Goal: Task Accomplishment & Management: Use online tool/utility

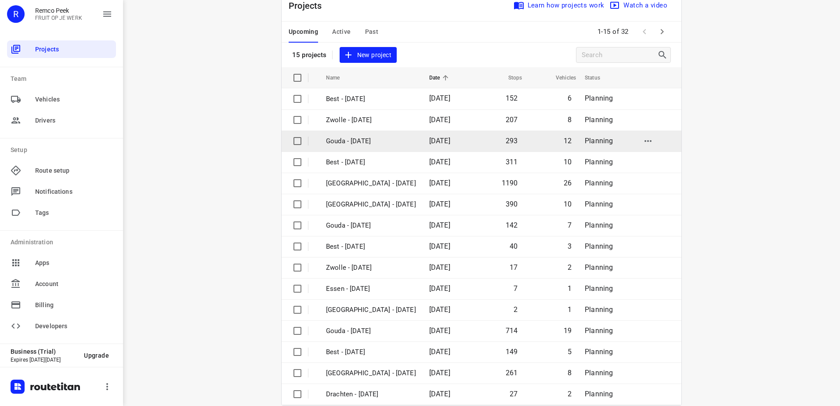
scroll to position [38, 0]
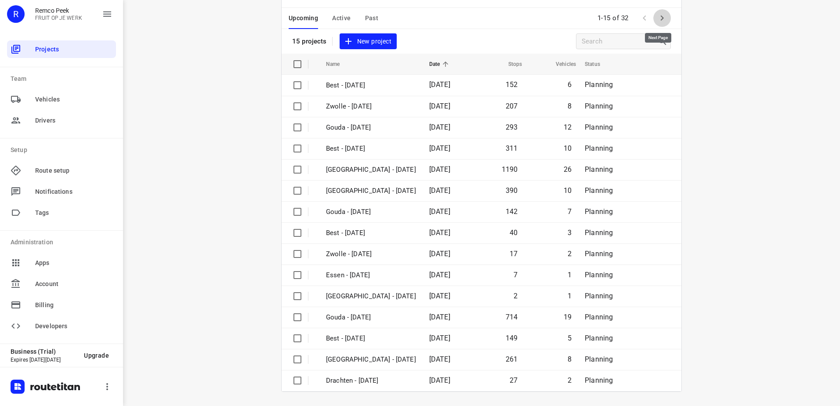
drag, startPoint x: 666, startPoint y: 18, endPoint x: 641, endPoint y: 100, distance: 84.8
click at [665, 18] on button "button" at bounding box center [662, 18] width 18 height 18
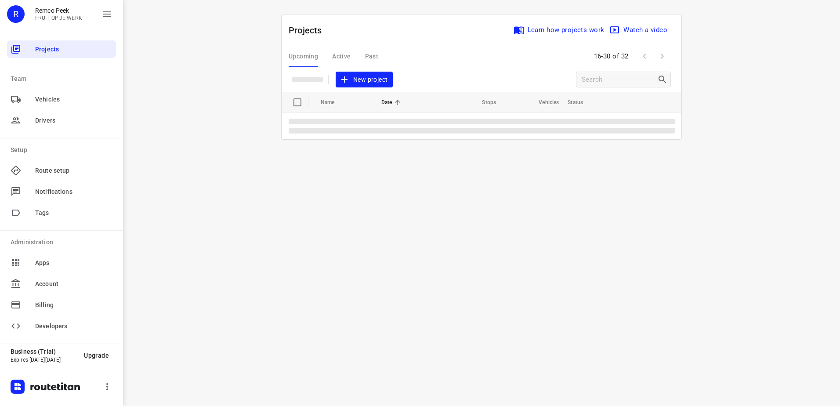
scroll to position [0, 0]
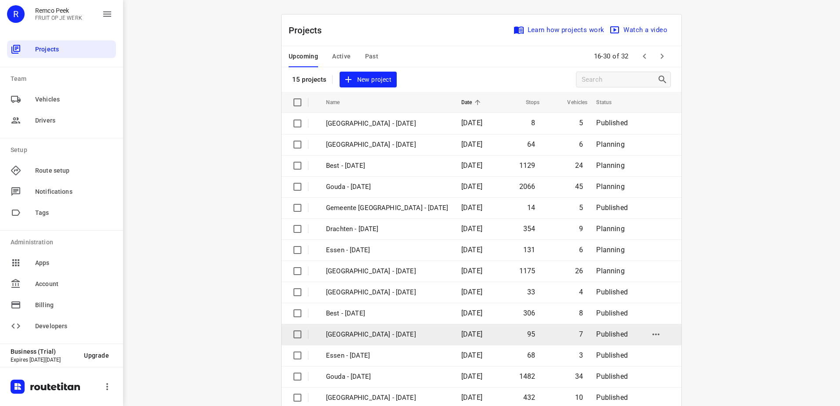
click at [406, 342] on td "[GEOGRAPHIC_DATA] - [DATE]" at bounding box center [385, 334] width 137 height 21
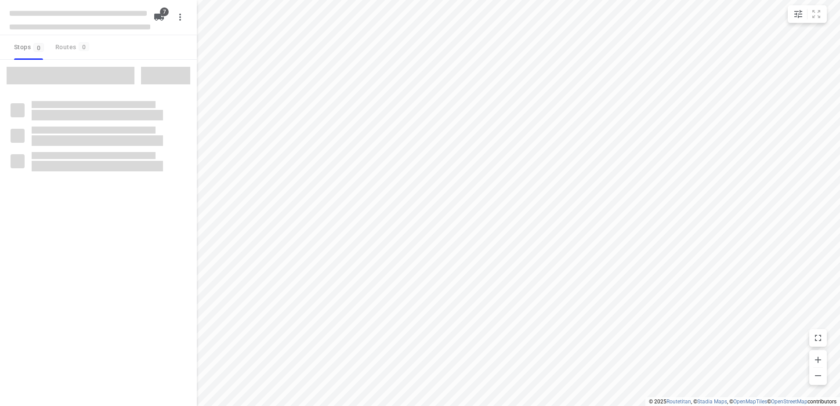
checkbox input "true"
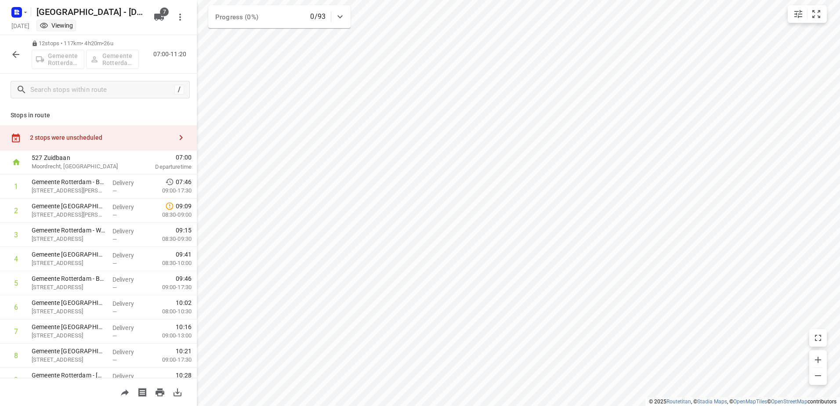
click at [83, 140] on div "2 stops were unscheduled" at bounding box center [101, 137] width 142 height 7
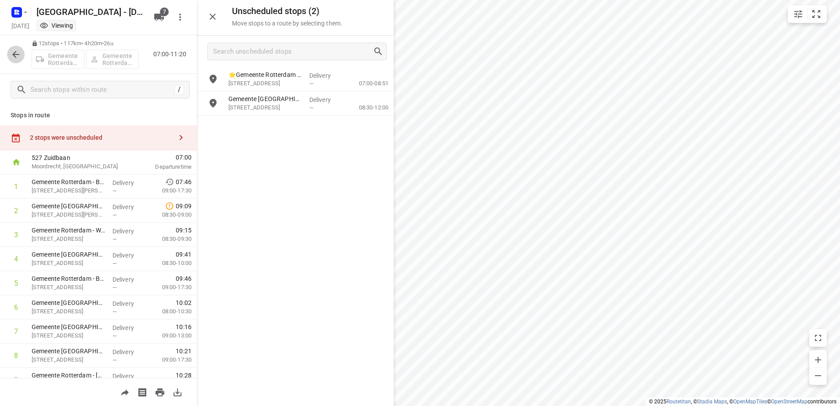
click at [11, 50] on icon "button" at bounding box center [16, 54] width 11 height 11
click at [8, 59] on div at bounding box center [16, 55] width 18 height 18
click at [14, 57] on icon "button" at bounding box center [16, 54] width 11 height 11
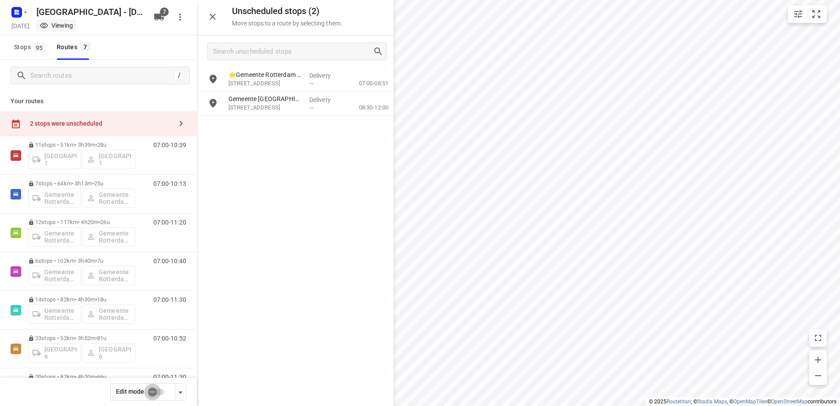
click at [168, 388] on input "checkbox" at bounding box center [152, 392] width 50 height 17
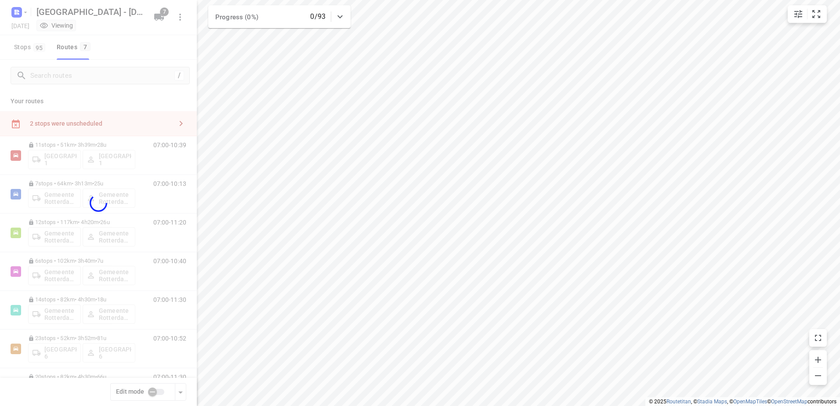
checkbox input "true"
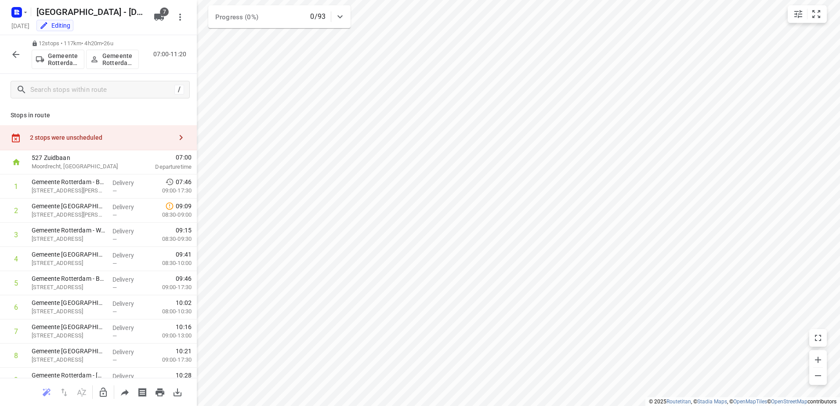
click at [90, 142] on div "2 stops were unscheduled" at bounding box center [98, 137] width 197 height 25
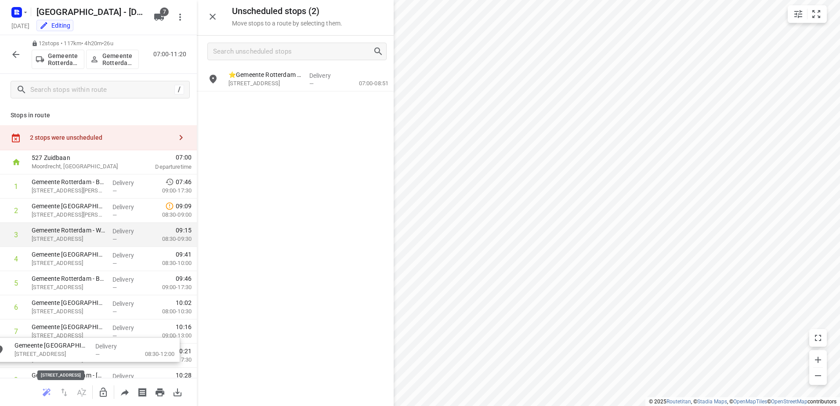
drag, startPoint x: 279, startPoint y: 114, endPoint x: 146, endPoint y: 238, distance: 182.5
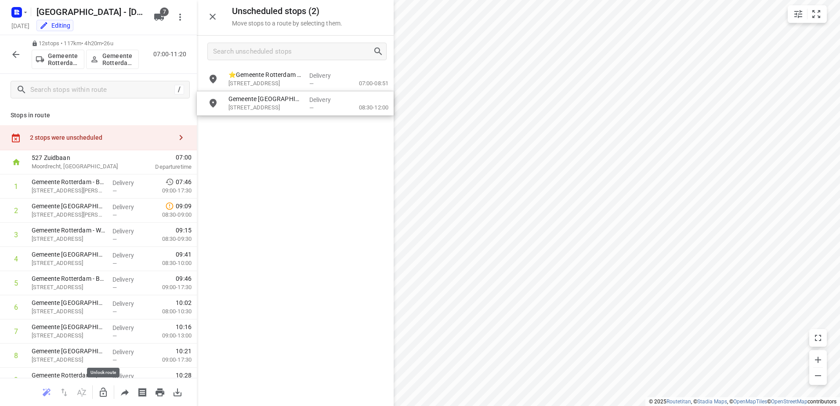
click at [106, 389] on icon "button" at bounding box center [103, 392] width 11 height 11
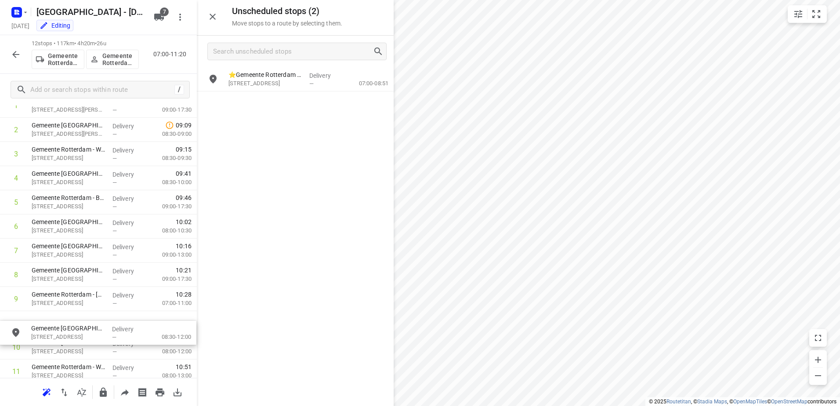
scroll to position [82, 0]
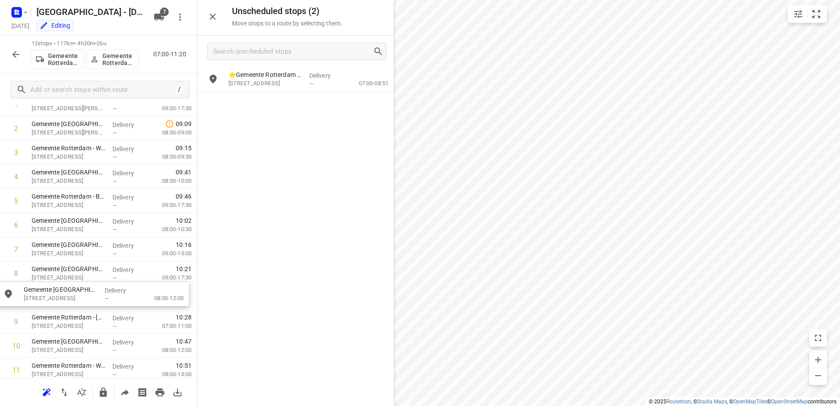
drag, startPoint x: 253, startPoint y: 109, endPoint x: 46, endPoint y: 304, distance: 285.0
click at [21, 57] on icon "button" at bounding box center [16, 54] width 11 height 11
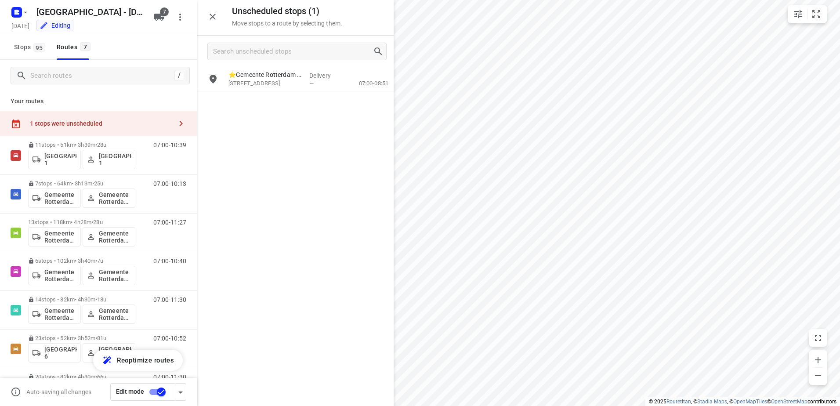
click at [152, 394] on input "checkbox" at bounding box center [161, 392] width 50 height 17
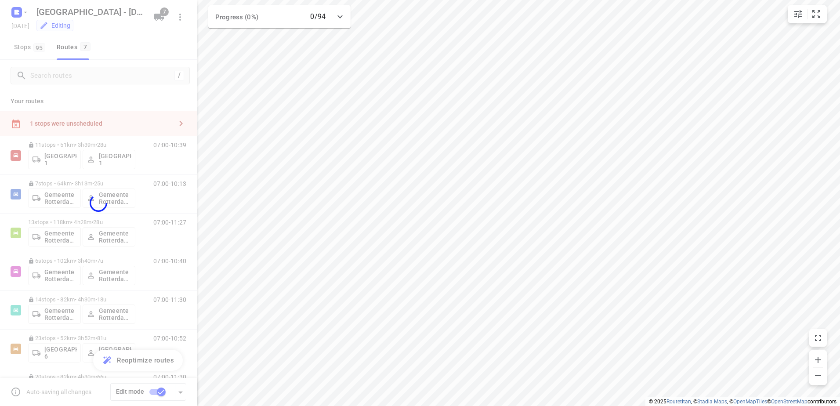
checkbox input "false"
